Goal: Find contact information: Find contact information

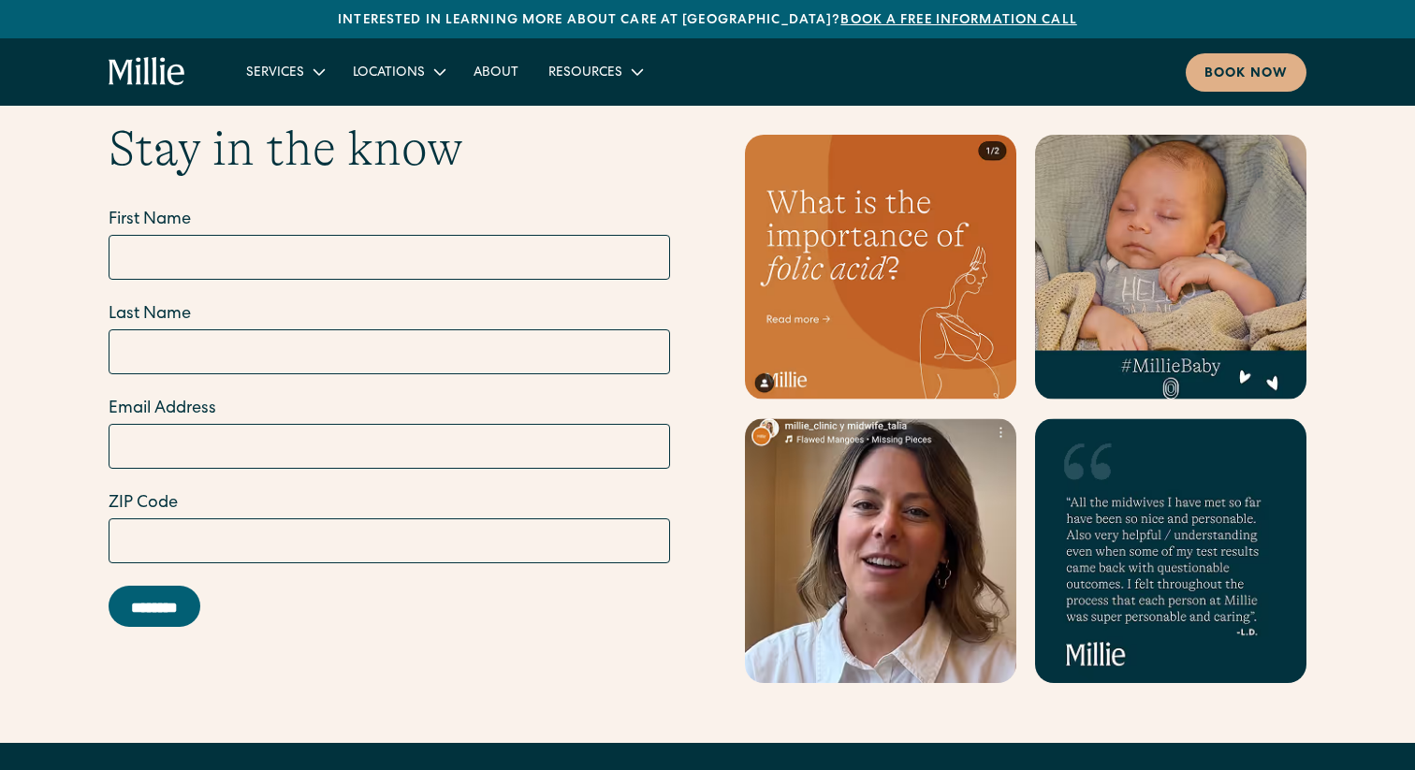
scroll to position [8334, 0]
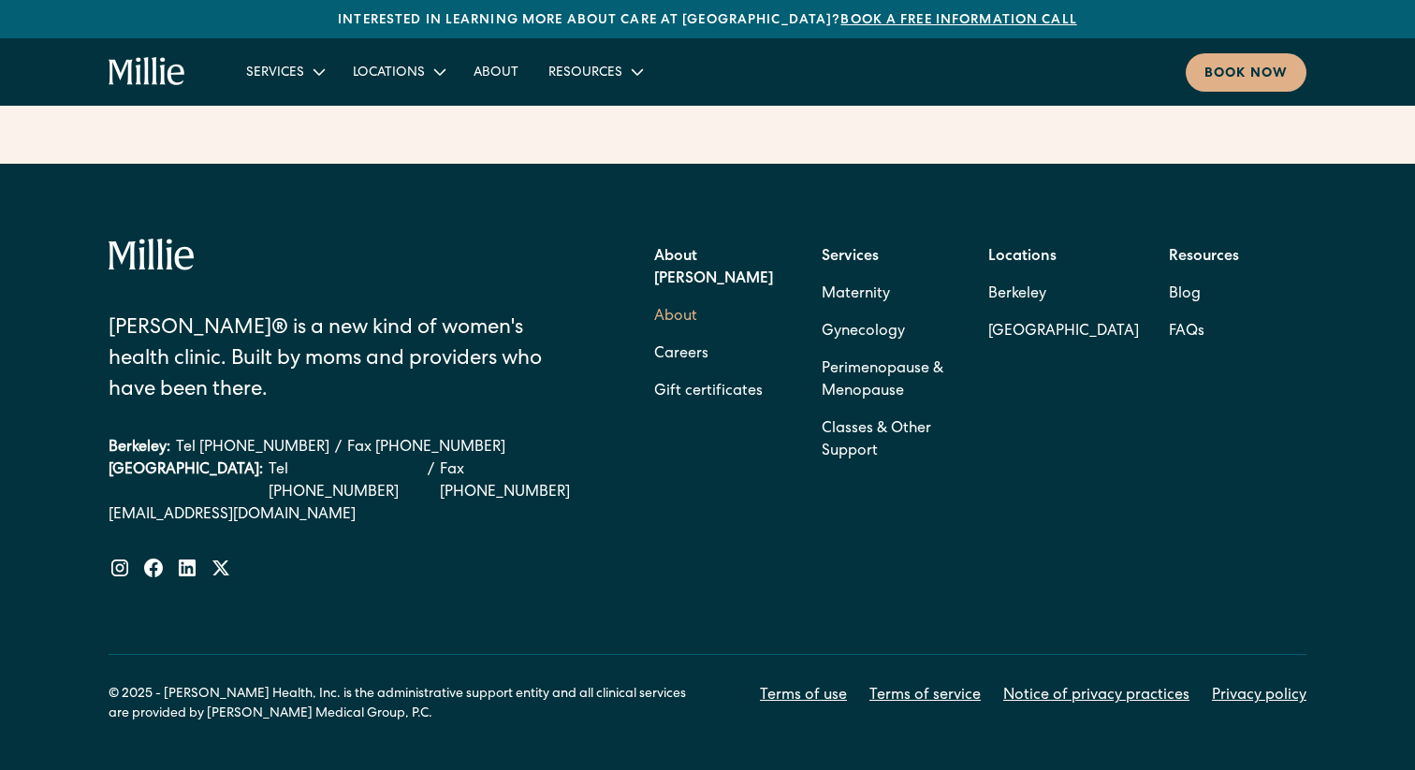
click at [668, 299] on link "About" at bounding box center [675, 317] width 43 height 37
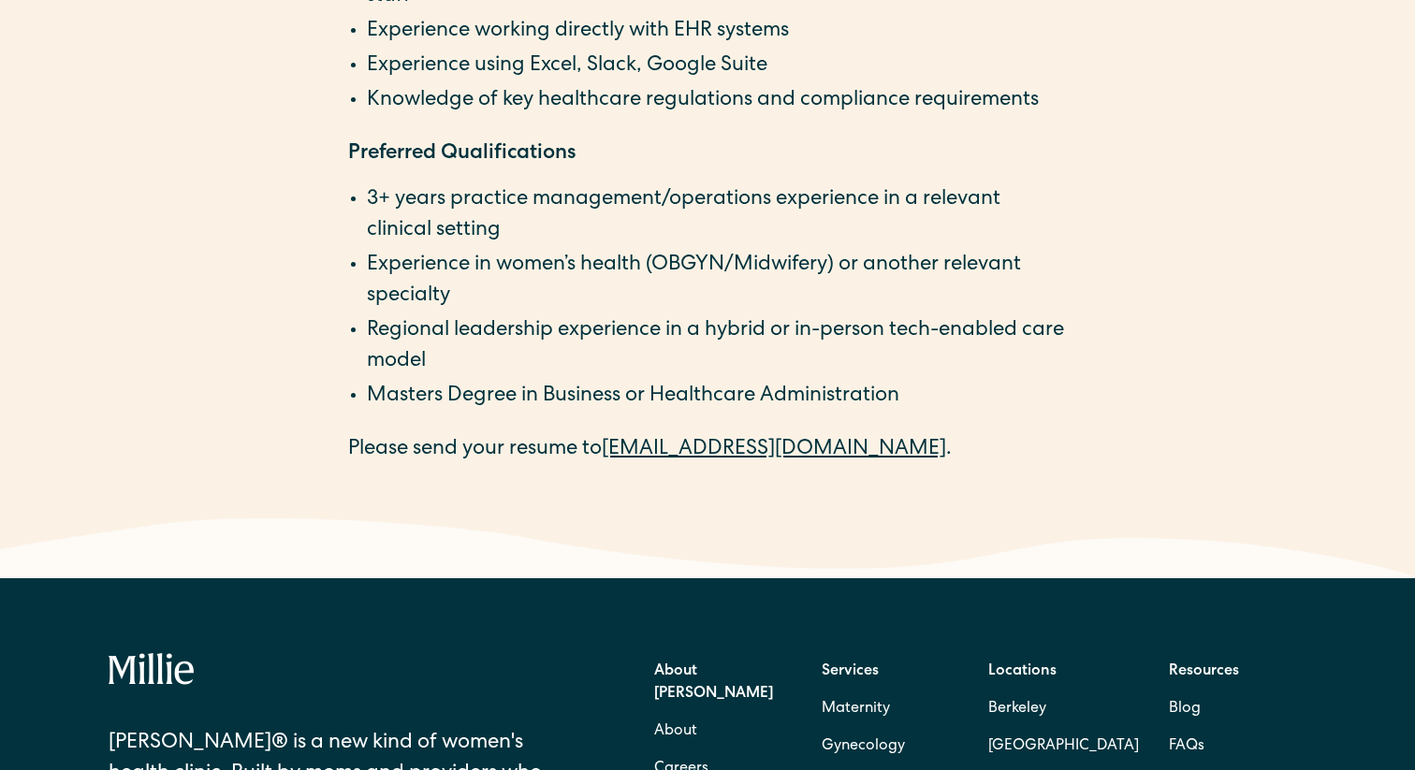
scroll to position [3379, 0]
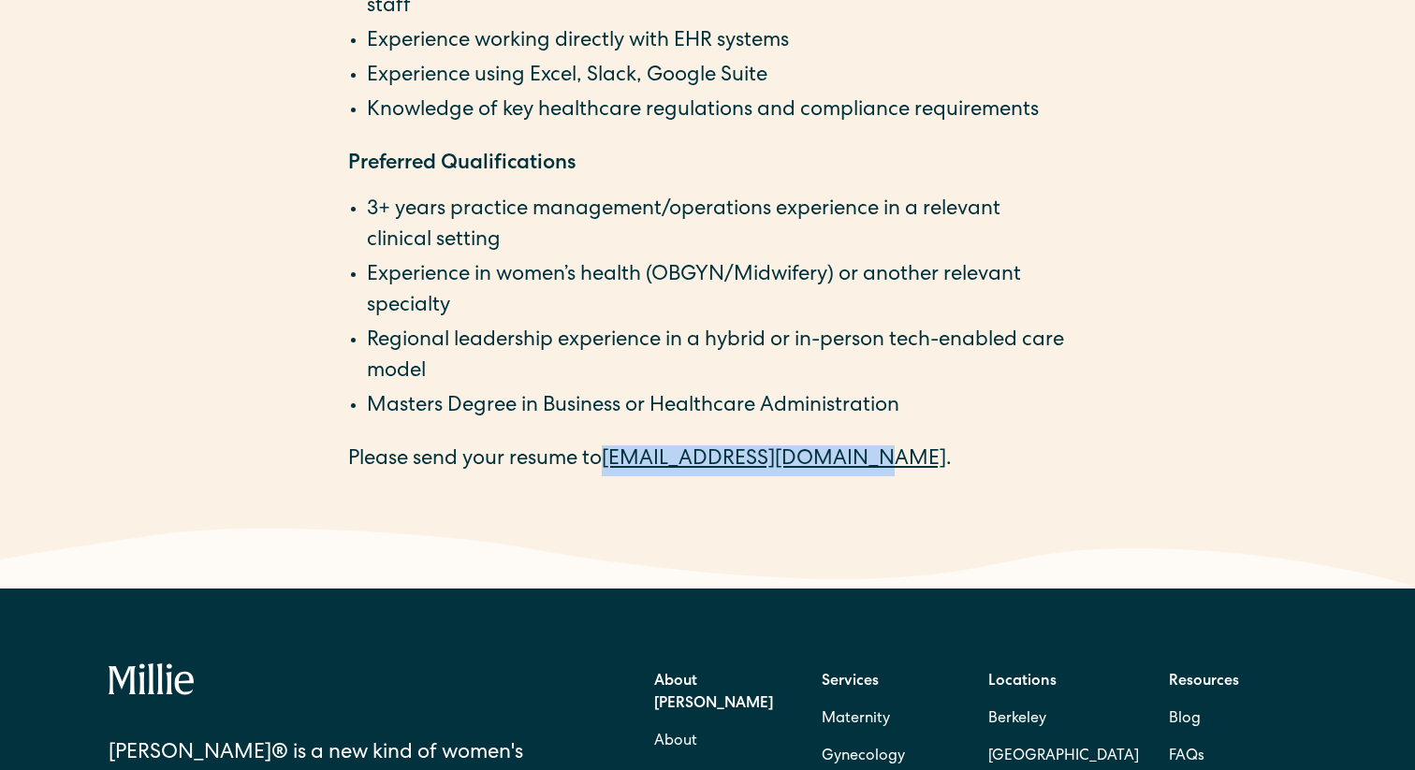
drag, startPoint x: 840, startPoint y: 461, endPoint x: 614, endPoint y: 461, distance: 226.5
click at [614, 461] on p "Please send your resume to [EMAIL_ADDRESS][DOMAIN_NAME] ." at bounding box center [707, 460] width 719 height 31
copy link "careers@millieclinic.com"
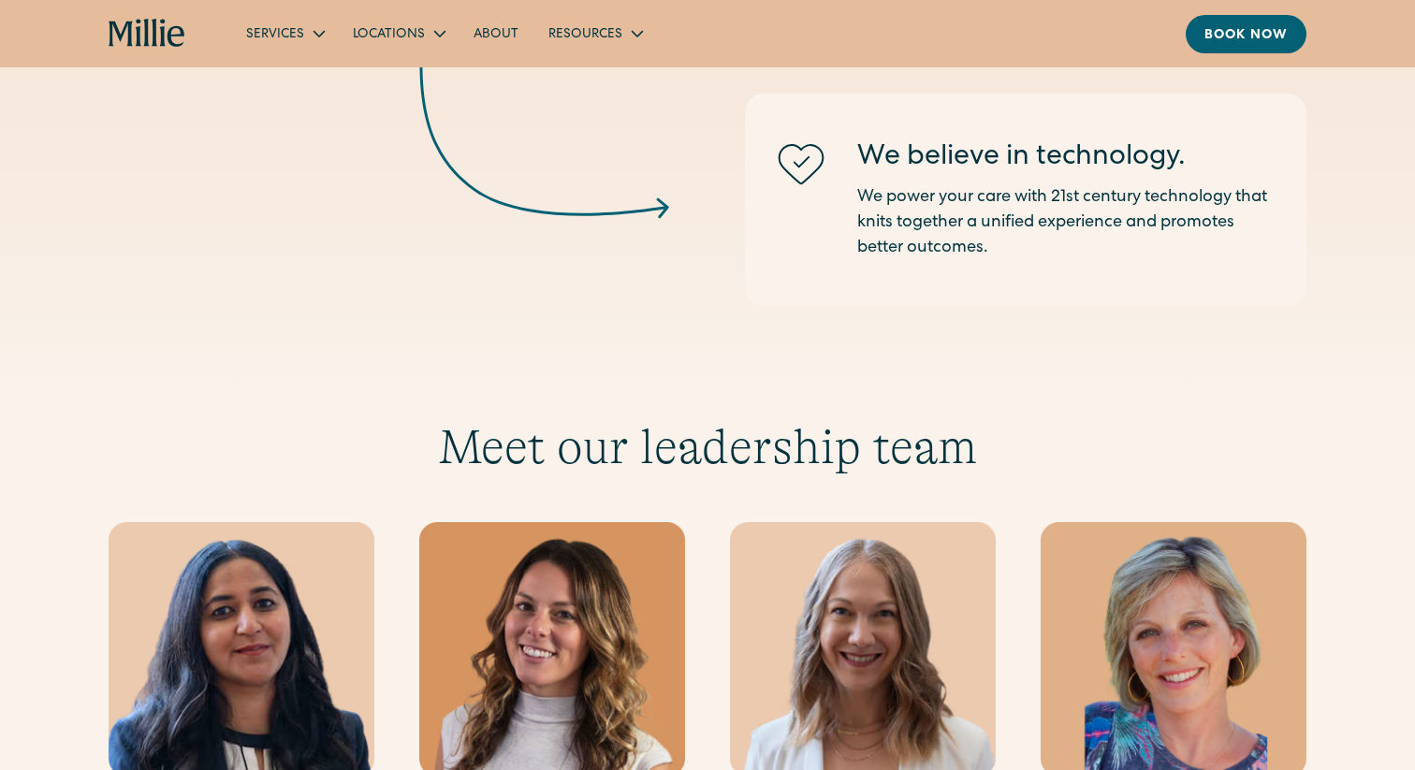
scroll to position [3137, 0]
